Goal: Check status: Check status

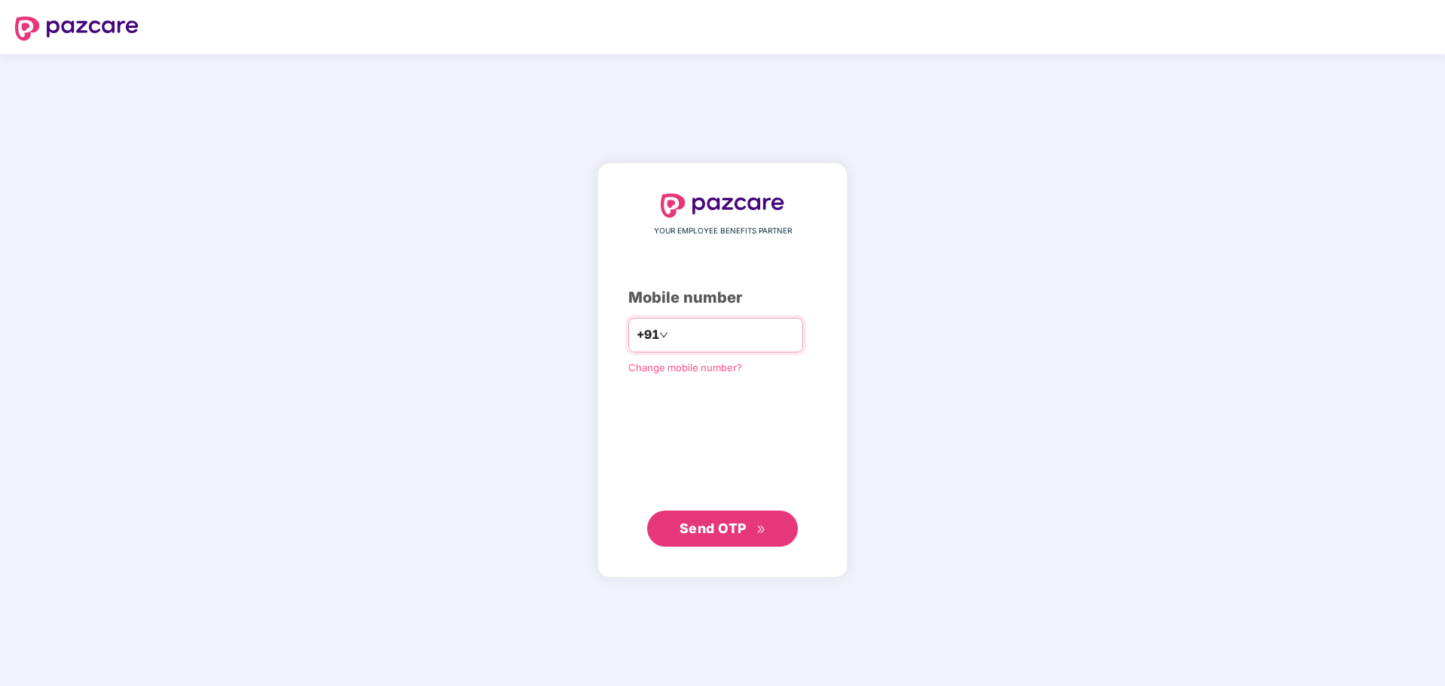
click at [717, 323] on div "+91" at bounding box center [715, 335] width 175 height 35
click at [724, 334] on input "number" at bounding box center [733, 335] width 124 height 24
type input "**********"
click at [713, 524] on span "Send OTP" at bounding box center [712, 528] width 67 height 16
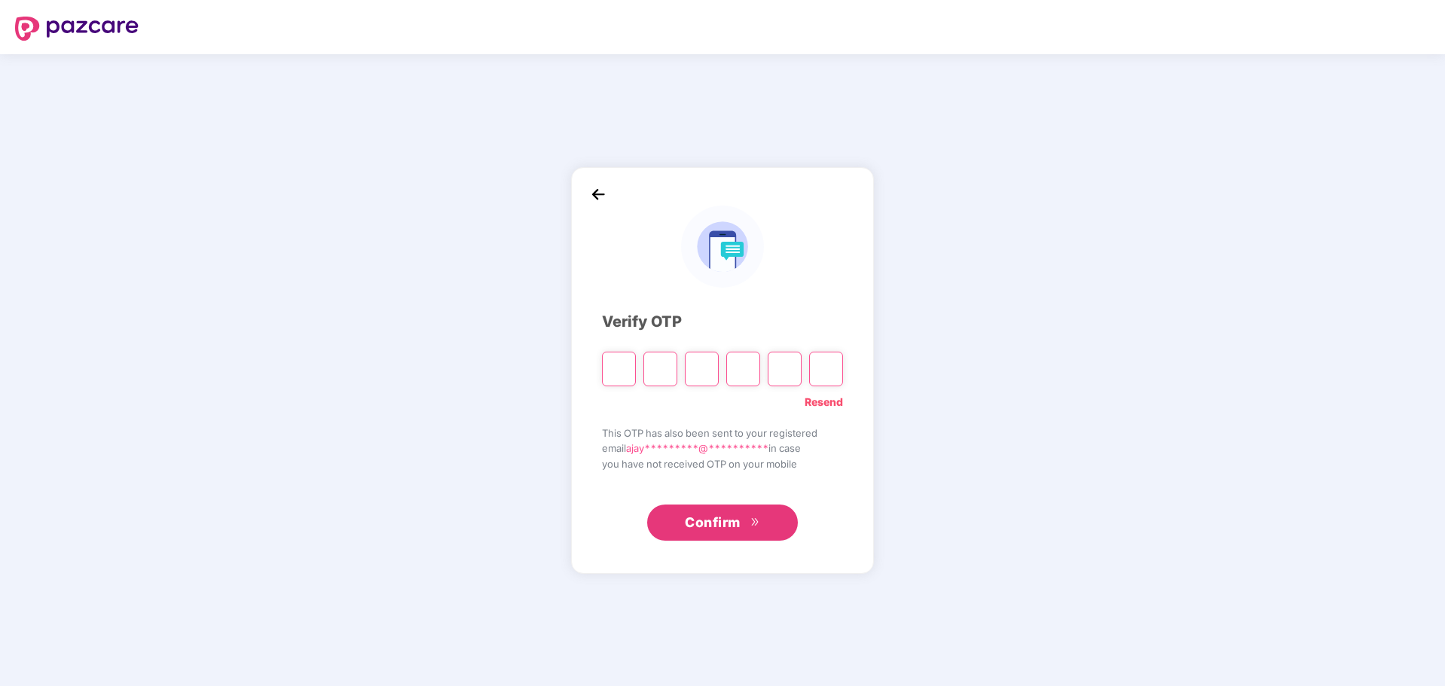
paste input "*"
type input "*"
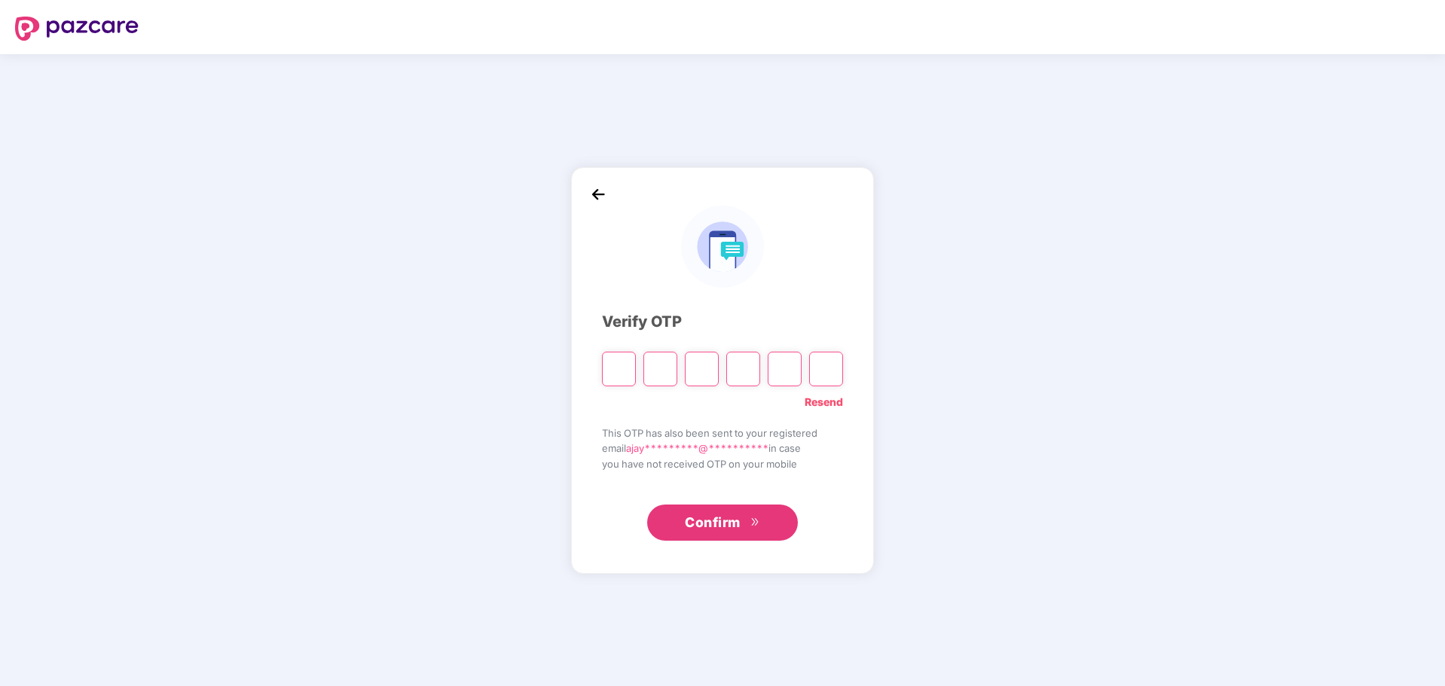
type input "*"
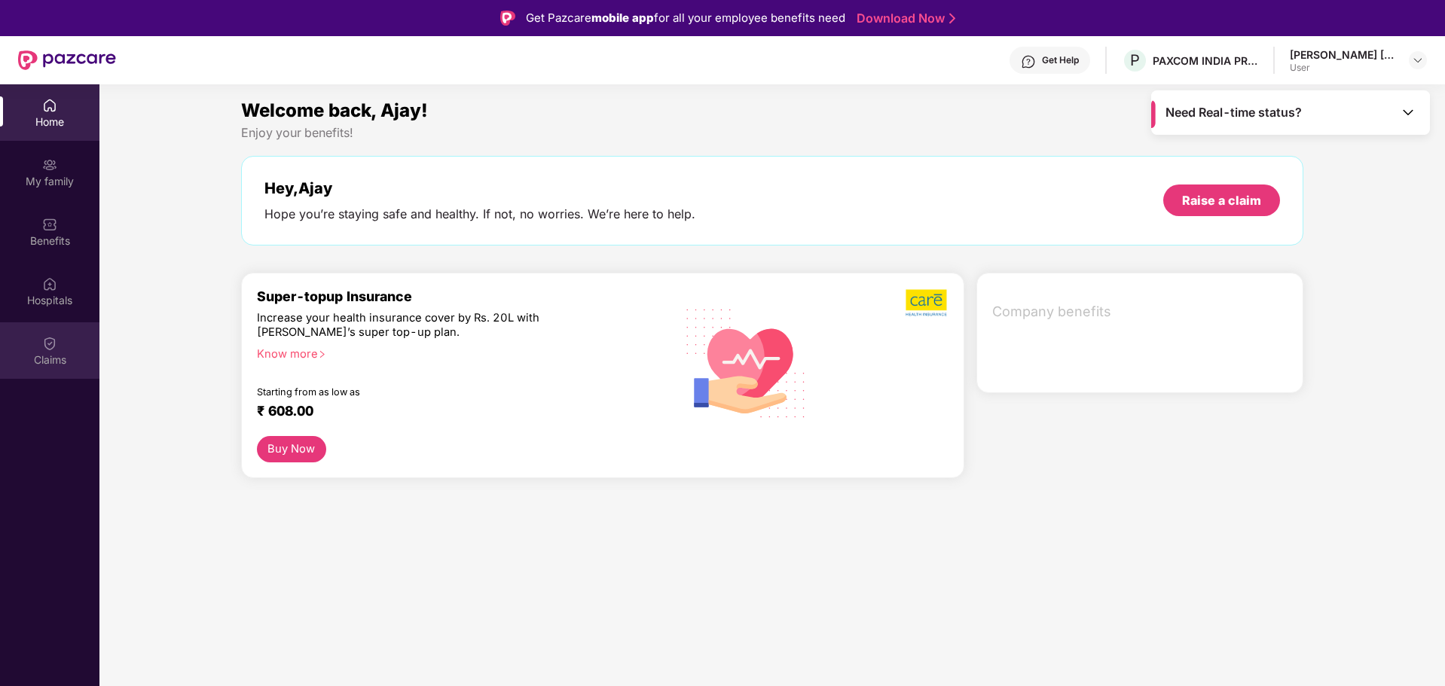
click at [37, 341] on div "Claims" at bounding box center [49, 350] width 99 height 56
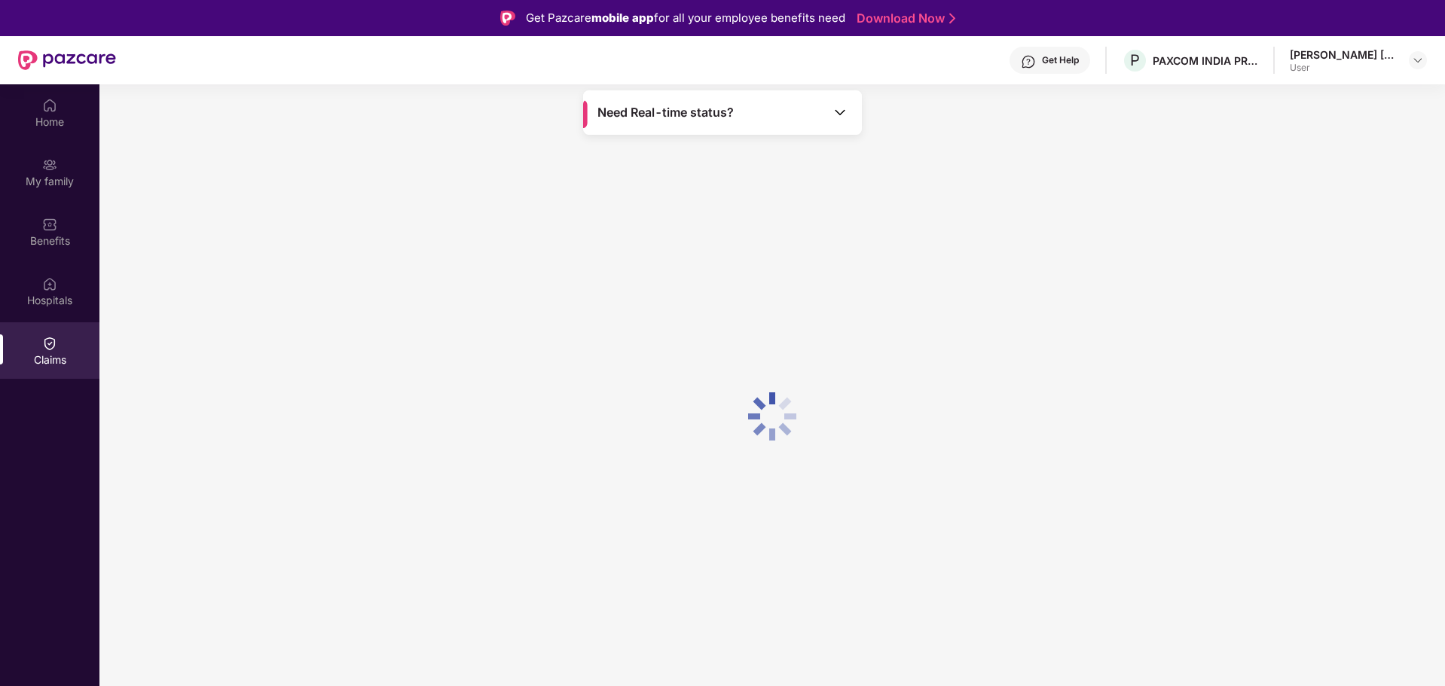
click at [801, 109] on div "Need Real-time status?" at bounding box center [722, 112] width 279 height 44
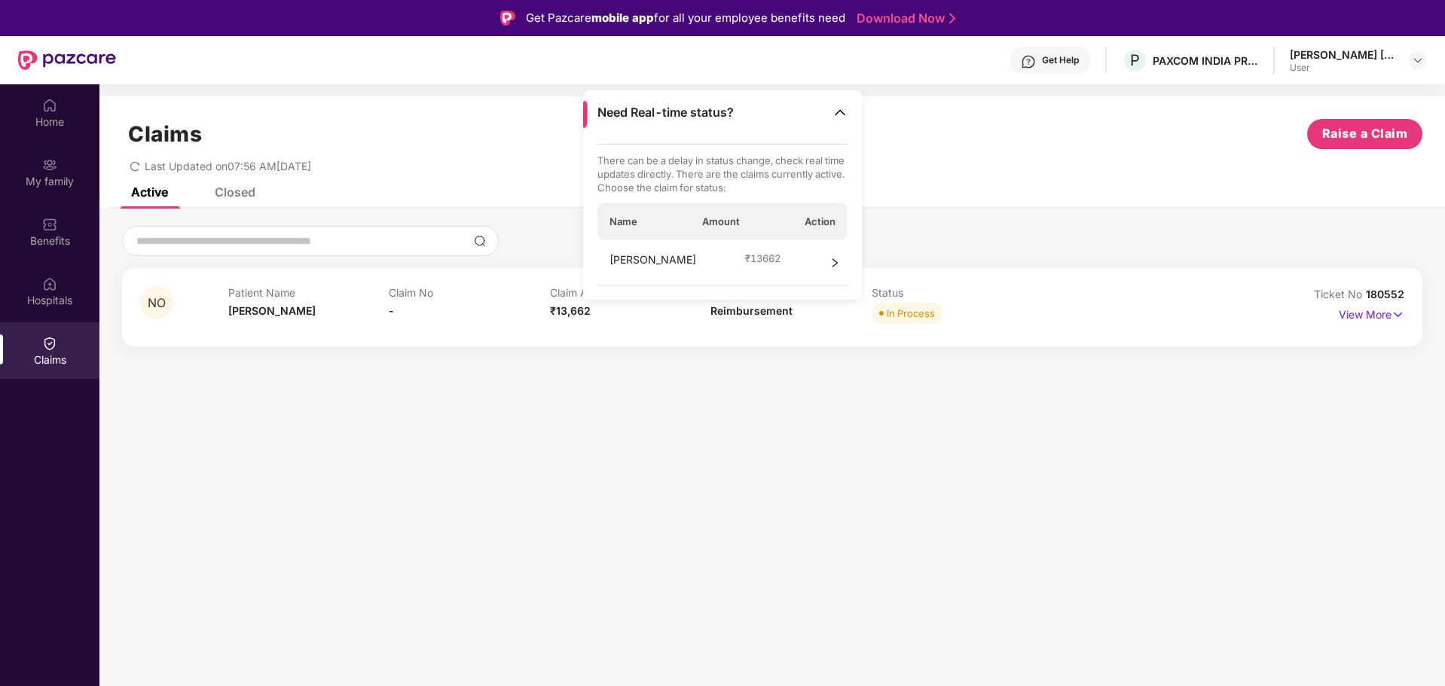
click at [801, 109] on div "Need Real-time status?" at bounding box center [722, 112] width 279 height 44
click at [824, 261] on div "[PERSON_NAME] ₹ 13662" at bounding box center [722, 263] width 251 height 47
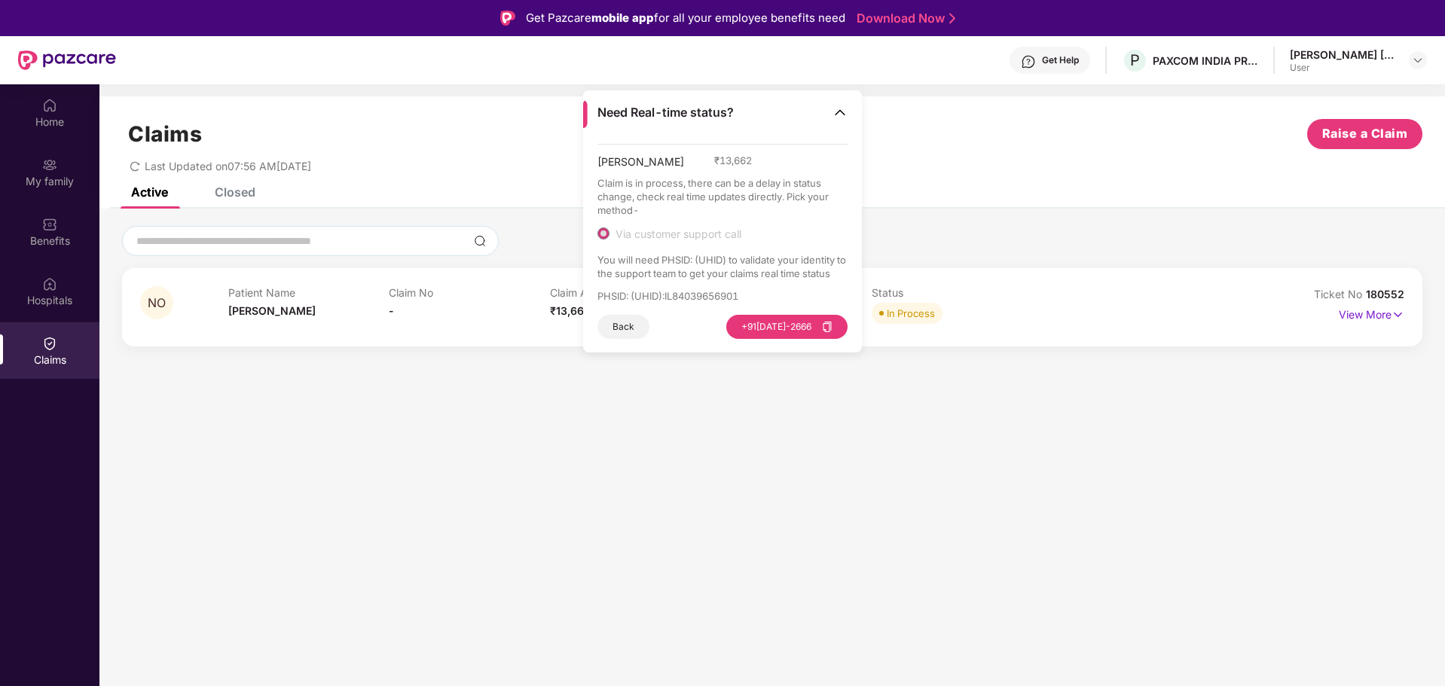
click at [783, 487] on section "Claims Raise a Claim Last Updated on 07:56 AM[DATE] Active Closed NO Patient Na…" at bounding box center [771, 427] width 1345 height 686
click at [838, 109] on img at bounding box center [839, 112] width 15 height 15
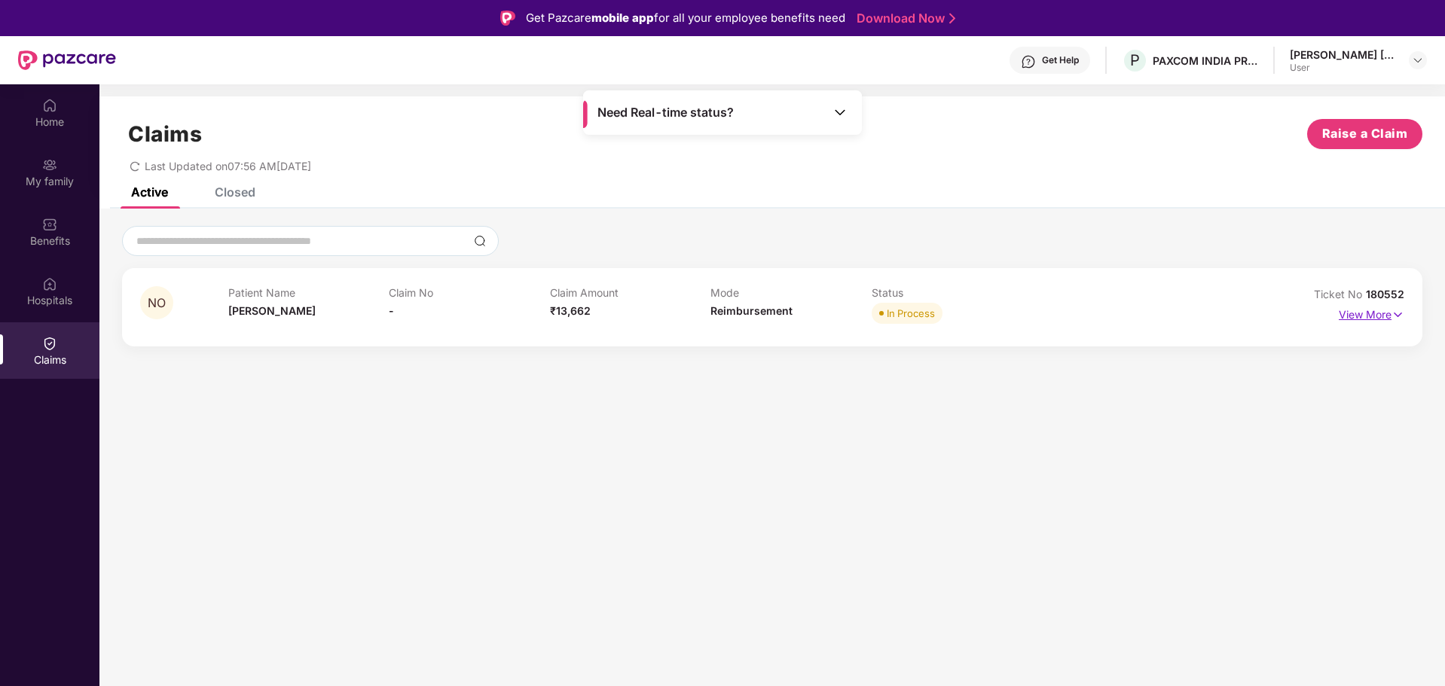
click at [1385, 313] on p "View More" at bounding box center [1372, 313] width 66 height 20
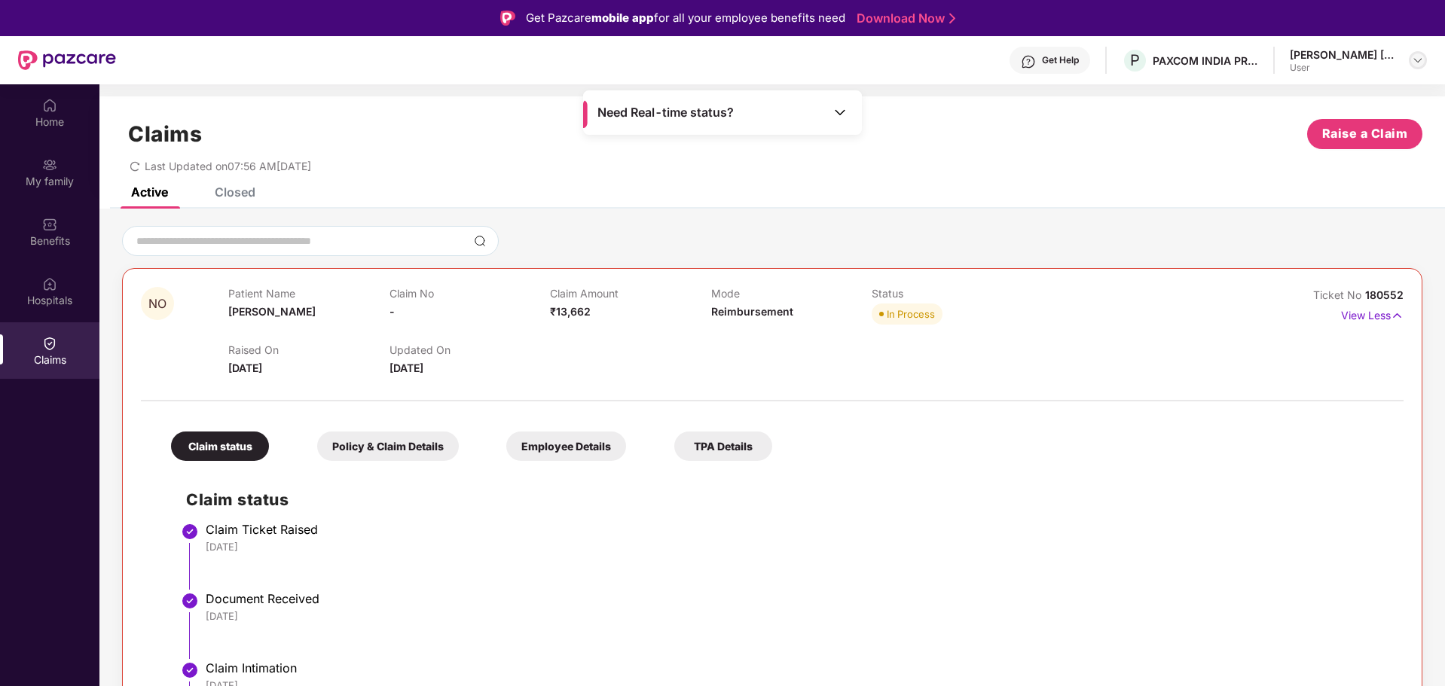
click at [1415, 63] on img at bounding box center [1418, 60] width 12 height 12
click at [1299, 104] on div "Logout" at bounding box center [1347, 95] width 196 height 29
